Goal: Check status: Check status

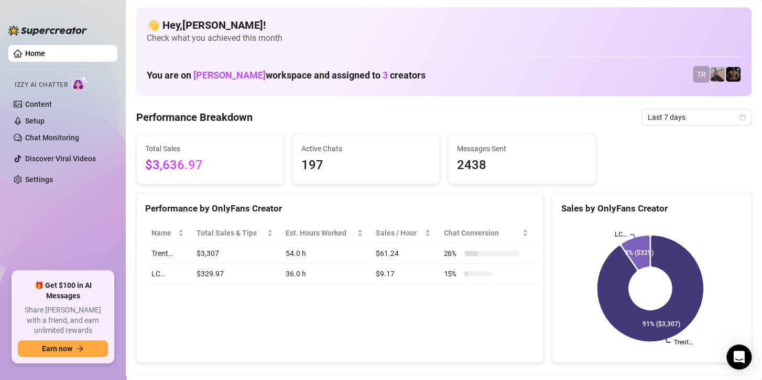
click at [703, 220] on div "Trent… LC… 91% ($3,307) 9% ($329)" at bounding box center [651, 289] width 198 height 148
click at [651, 116] on span "Last 7 days" at bounding box center [695, 117] width 97 height 16
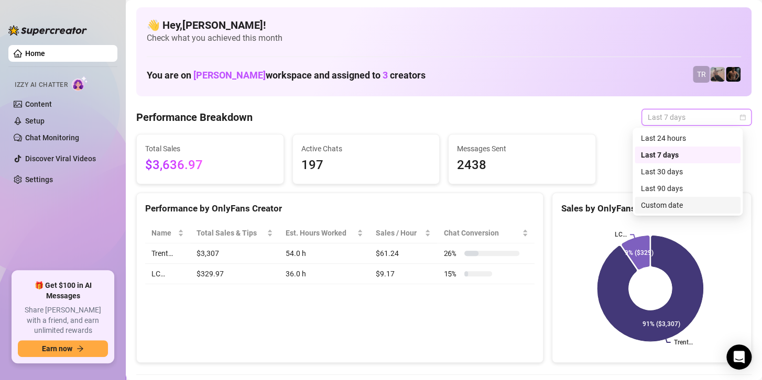
click at [660, 204] on div "Custom date" at bounding box center [687, 206] width 93 height 12
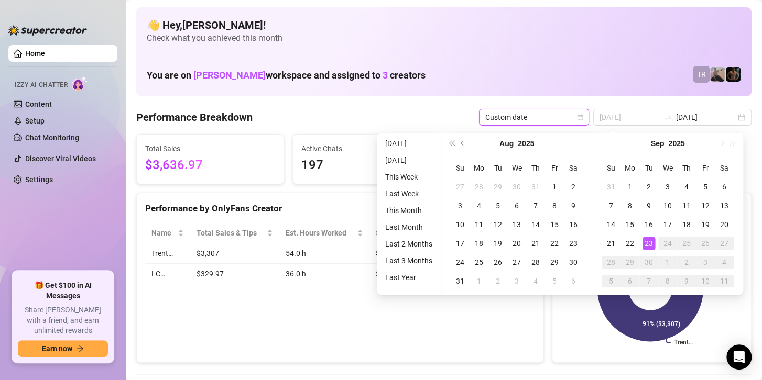
type input "[DATE]"
click at [647, 243] on div "23" at bounding box center [648, 243] width 13 height 13
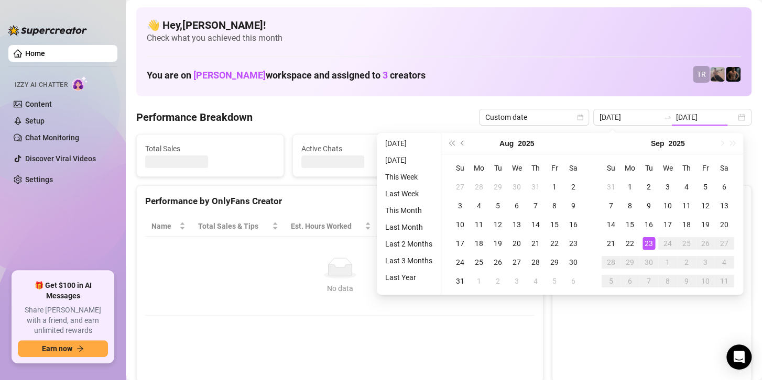
type input "[DATE]"
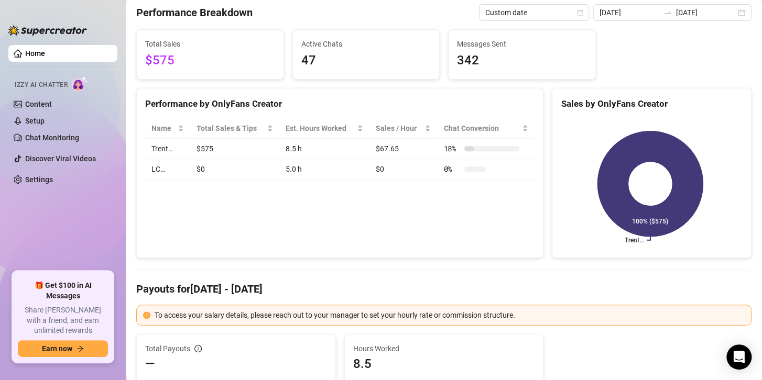
scroll to position [52, 0]
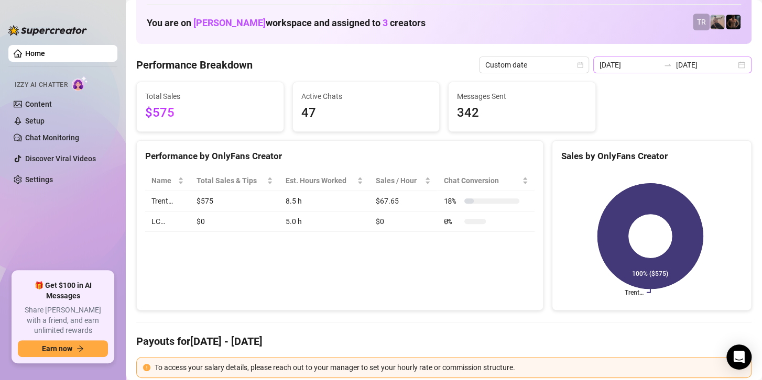
click at [663, 67] on icon "swap-right" at bounding box center [667, 65] width 8 height 8
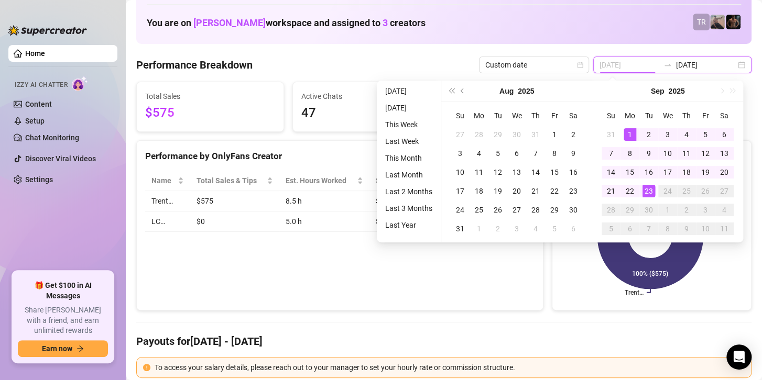
type input "[DATE]"
click at [631, 134] on div "1" at bounding box center [629, 134] width 13 height 13
type input "[DATE]"
click at [650, 195] on div "23" at bounding box center [648, 191] width 13 height 13
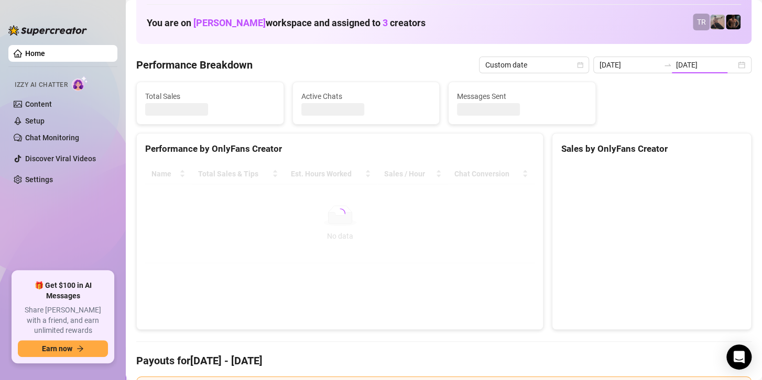
type input "[DATE]"
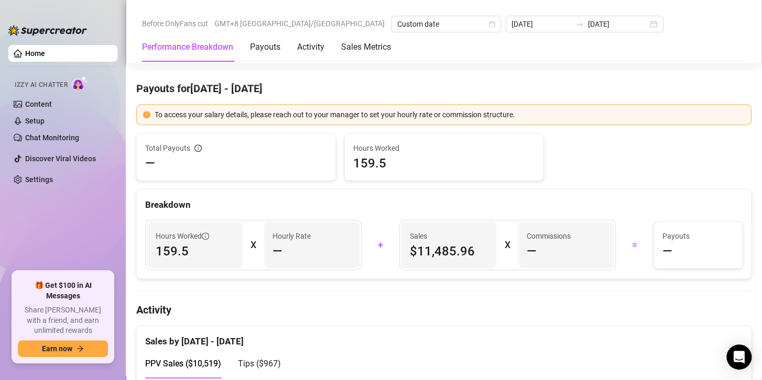
scroll to position [96, 0]
